Goal: Information Seeking & Learning: Learn about a topic

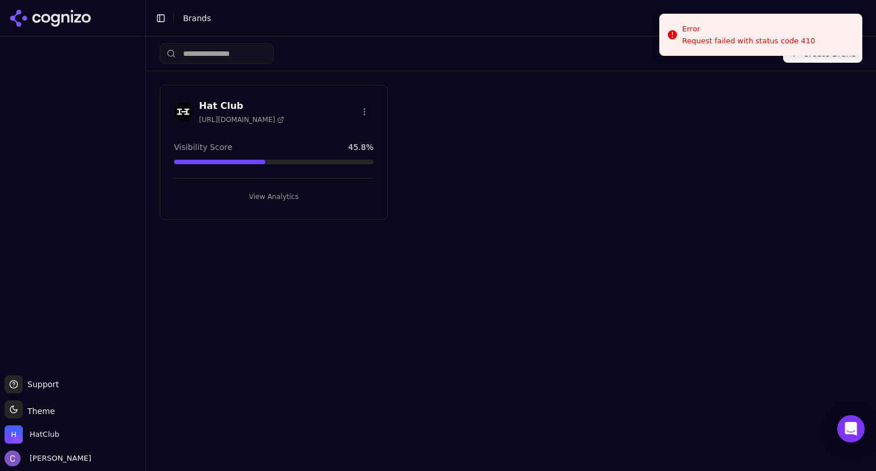
click at [265, 190] on button "View Analytics" at bounding box center [274, 197] width 200 height 18
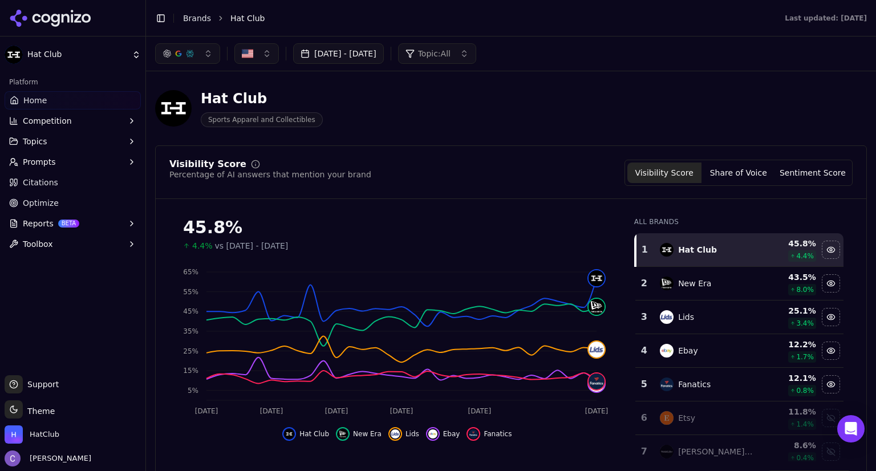
click at [197, 63] on button "button" at bounding box center [187, 53] width 65 height 21
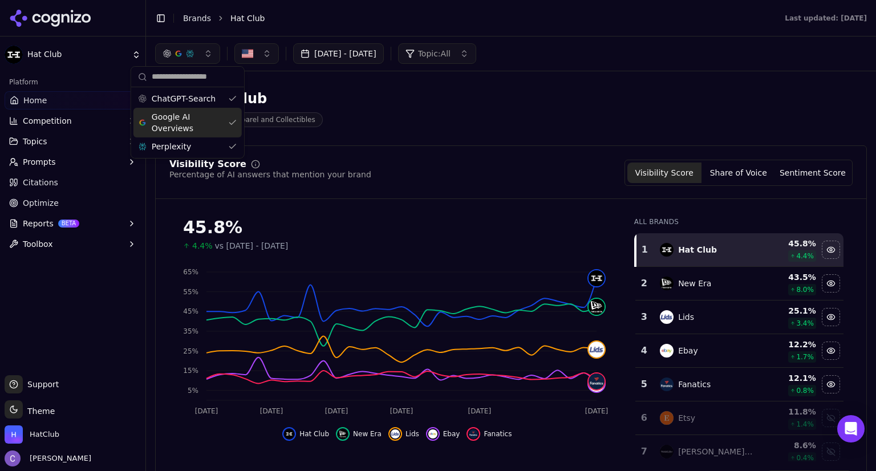
click at [235, 119] on div "Google AI Overviews" at bounding box center [187, 123] width 108 height 30
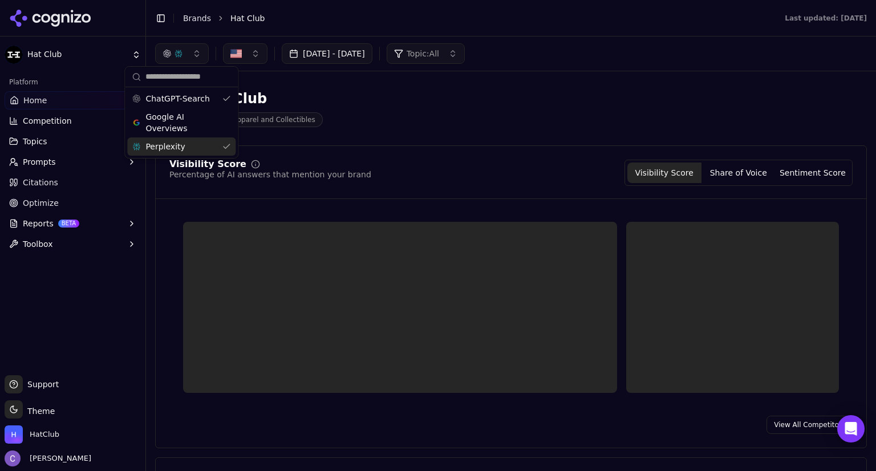
click at [225, 145] on div "Perplexity" at bounding box center [181, 146] width 108 height 18
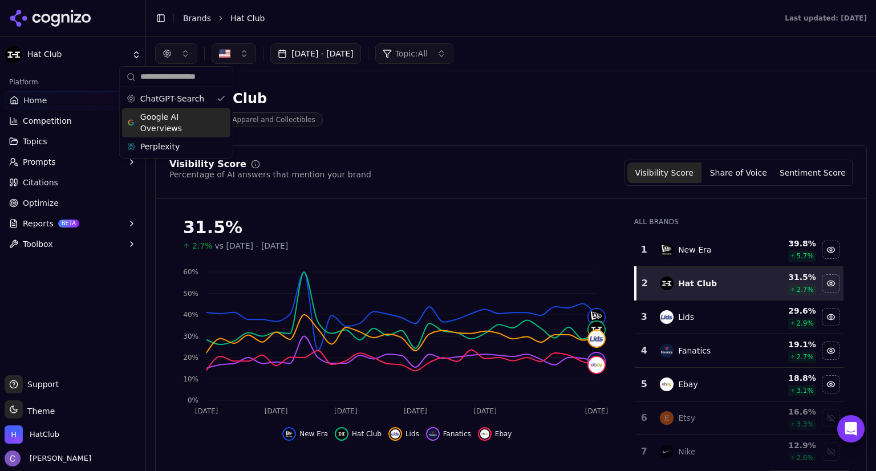
click at [224, 122] on div "Google AI Overviews" at bounding box center [176, 123] width 108 height 30
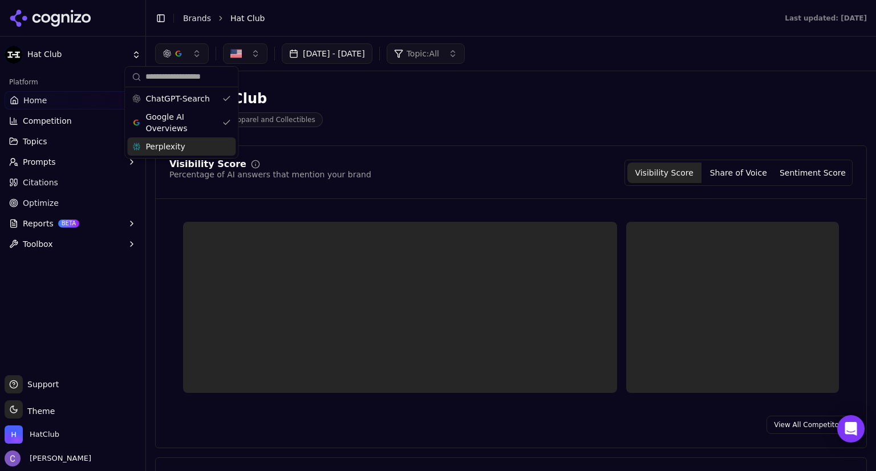
click at [224, 144] on div "Perplexity" at bounding box center [181, 146] width 108 height 18
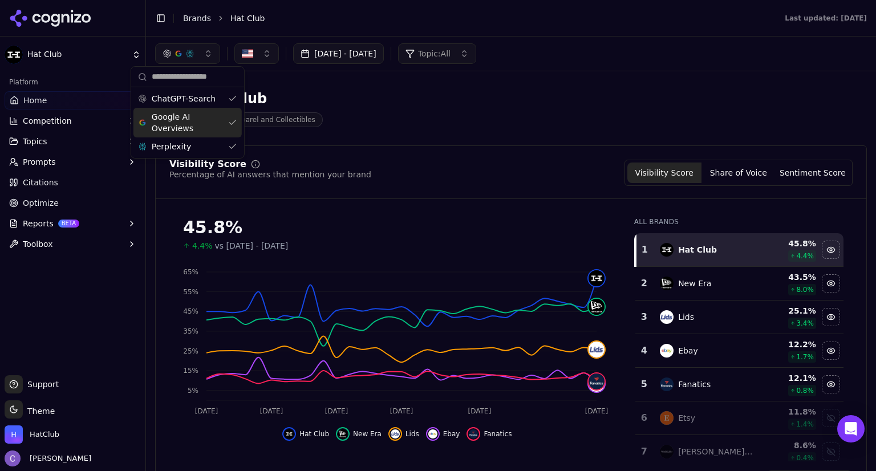
click at [53, 163] on button "Prompts" at bounding box center [73, 162] width 136 height 18
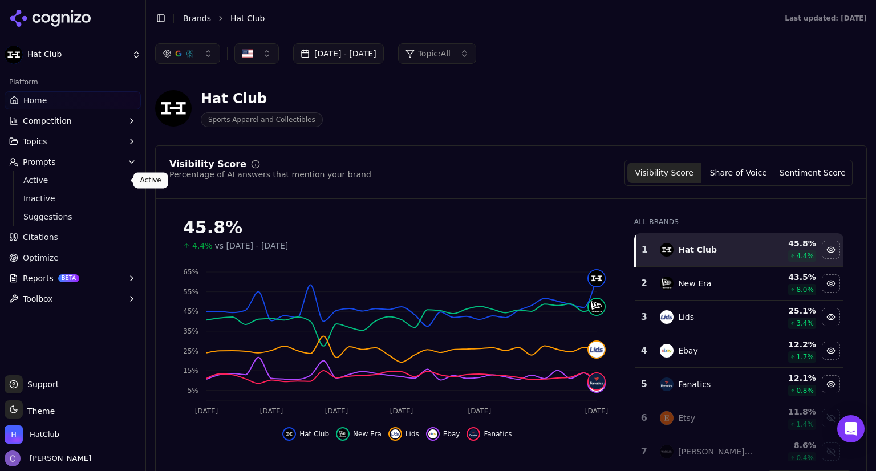
click at [62, 181] on span "Active" at bounding box center [72, 179] width 99 height 11
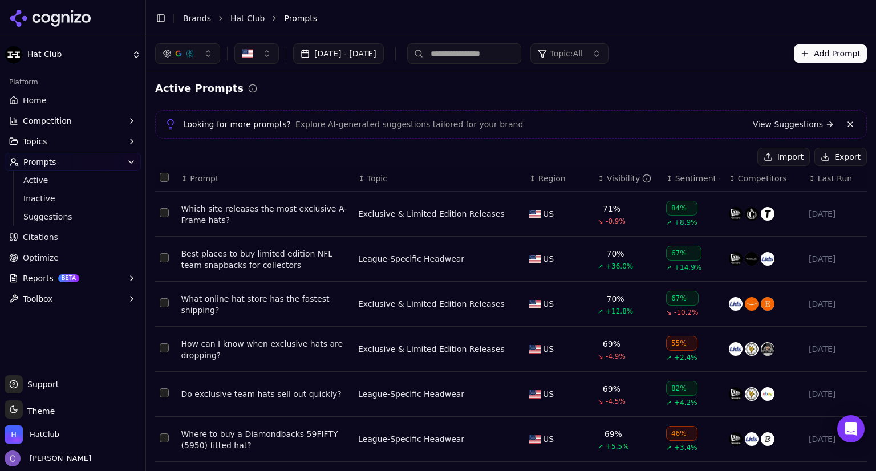
click at [598, 181] on div "↕ Visibility" at bounding box center [627, 178] width 59 height 11
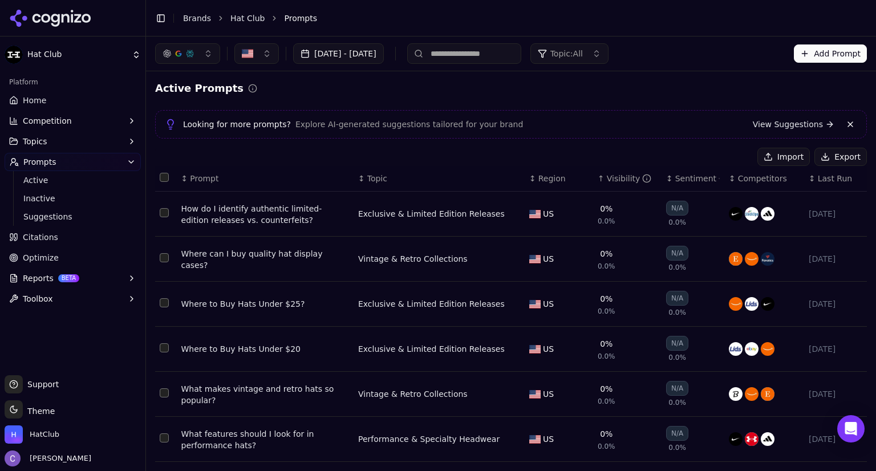
click at [59, 143] on button "Topics" at bounding box center [73, 141] width 136 height 18
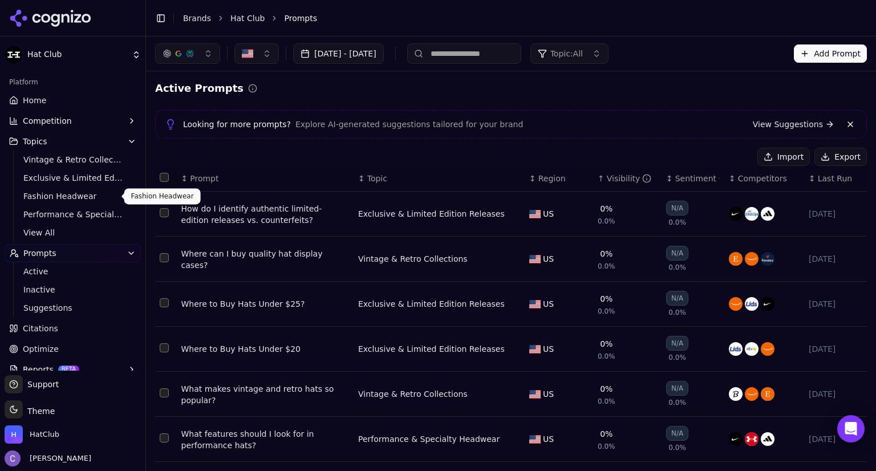
click at [75, 199] on span "Fashion Headwear" at bounding box center [72, 195] width 99 height 11
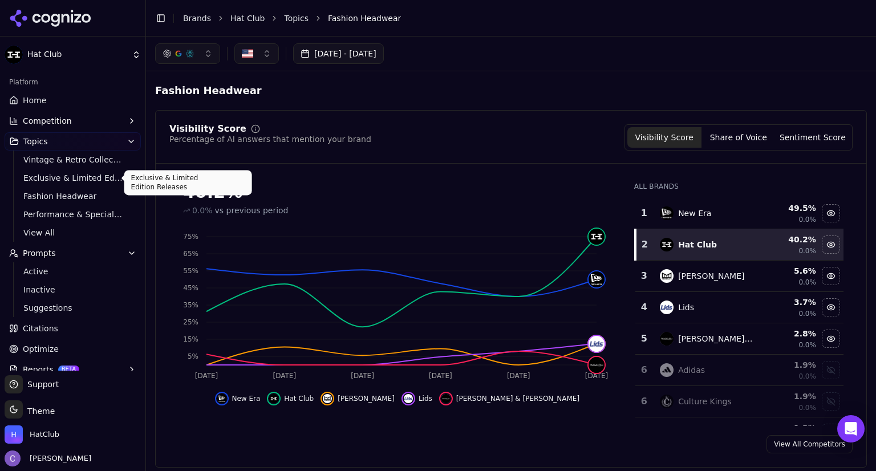
click at [72, 184] on link "Exclusive & Limited Edition Releases" at bounding box center [73, 178] width 108 height 16
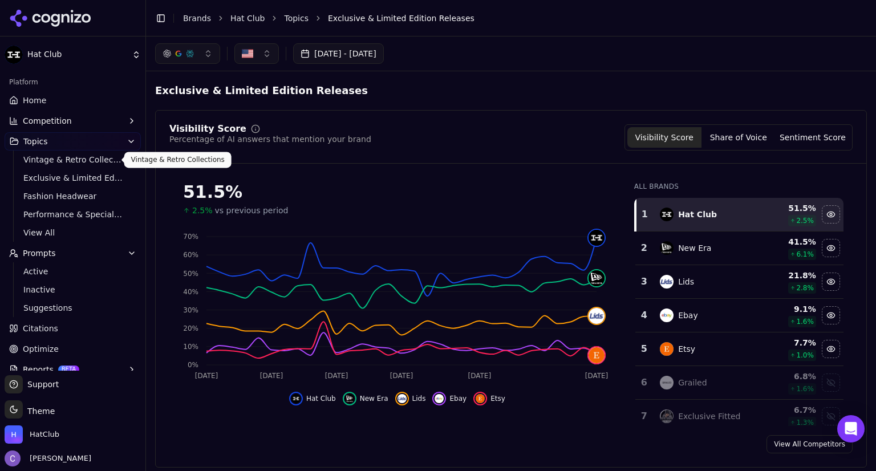
click at [75, 164] on span "Vintage & Retro Collections" at bounding box center [72, 159] width 99 height 11
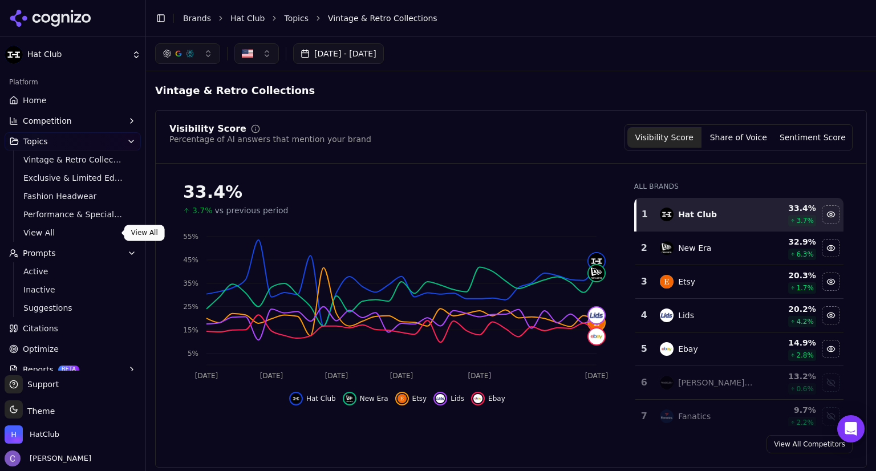
click at [50, 232] on span "View All" at bounding box center [72, 232] width 99 height 11
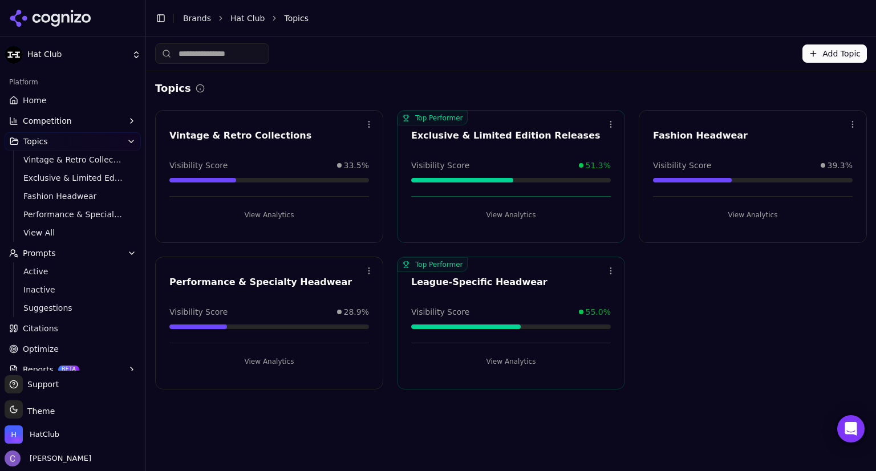
click at [502, 365] on button "View Analytics" at bounding box center [511, 361] width 200 height 18
